Goal: Transaction & Acquisition: Subscribe to service/newsletter

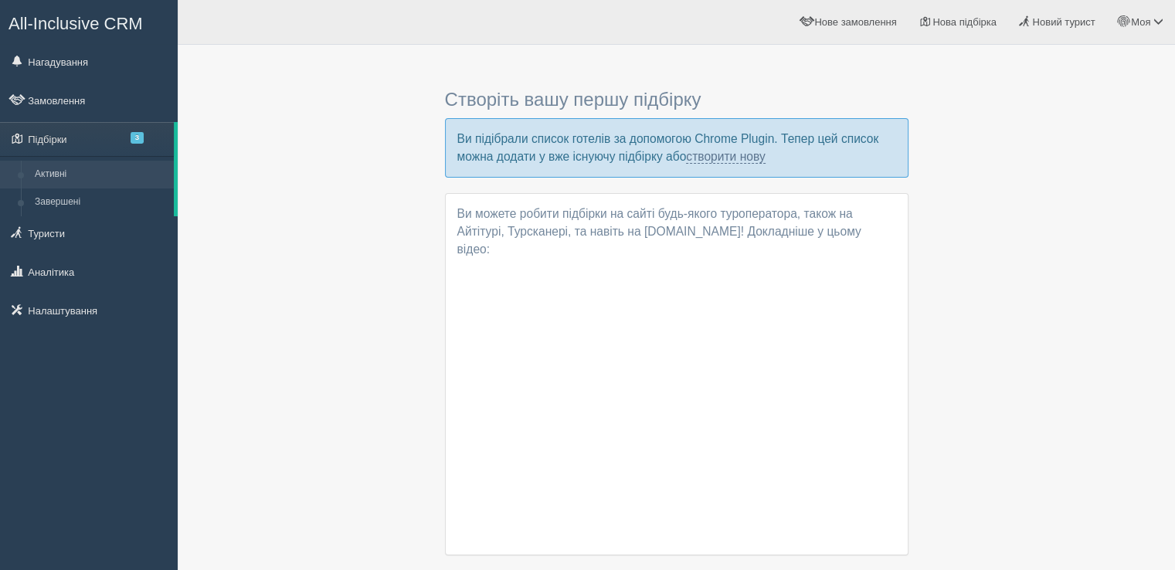
click at [90, 25] on span "All-Inclusive CRM" at bounding box center [75, 23] width 134 height 19
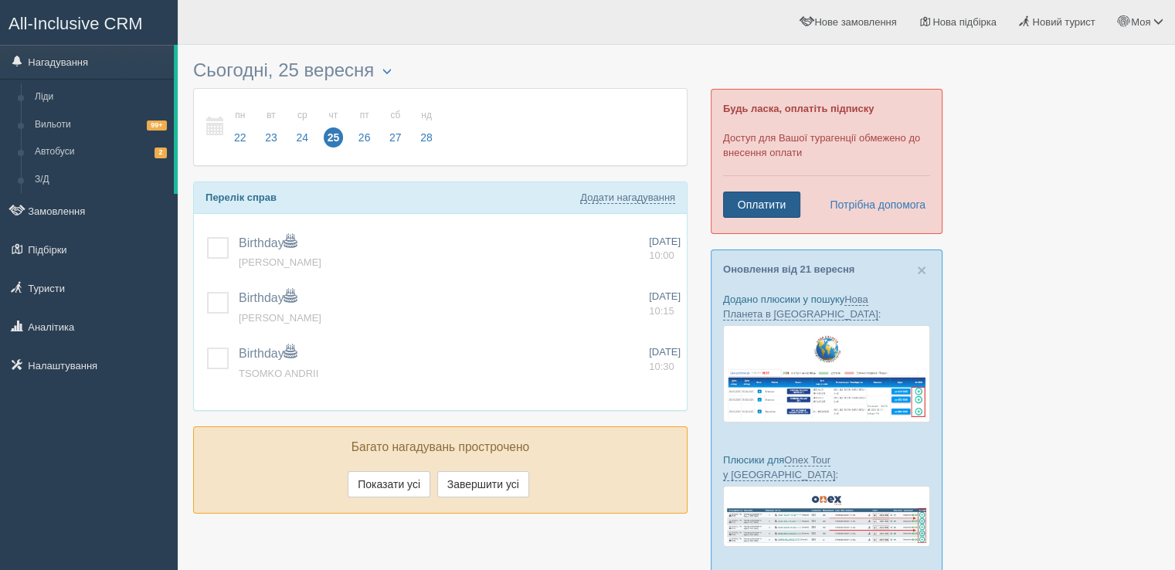
click at [769, 207] on link "Оплатити" at bounding box center [761, 205] width 77 height 26
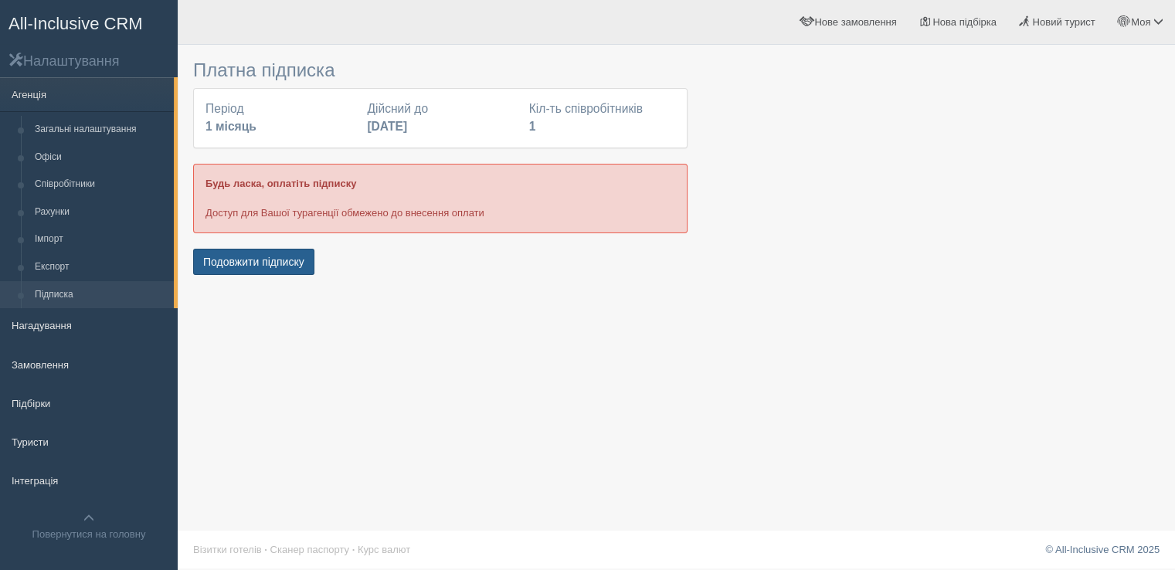
click at [263, 262] on button "Подовжити підписку" at bounding box center [253, 262] width 121 height 26
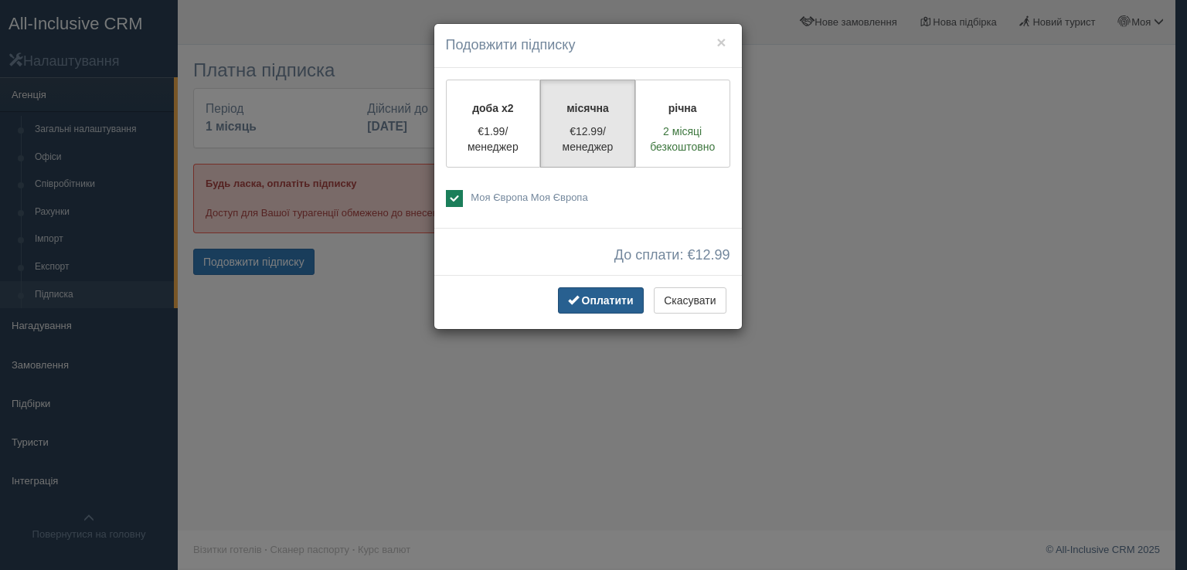
click at [607, 304] on span "Оплатити" at bounding box center [608, 300] width 52 height 12
